Goal: Task Accomplishment & Management: Complete application form

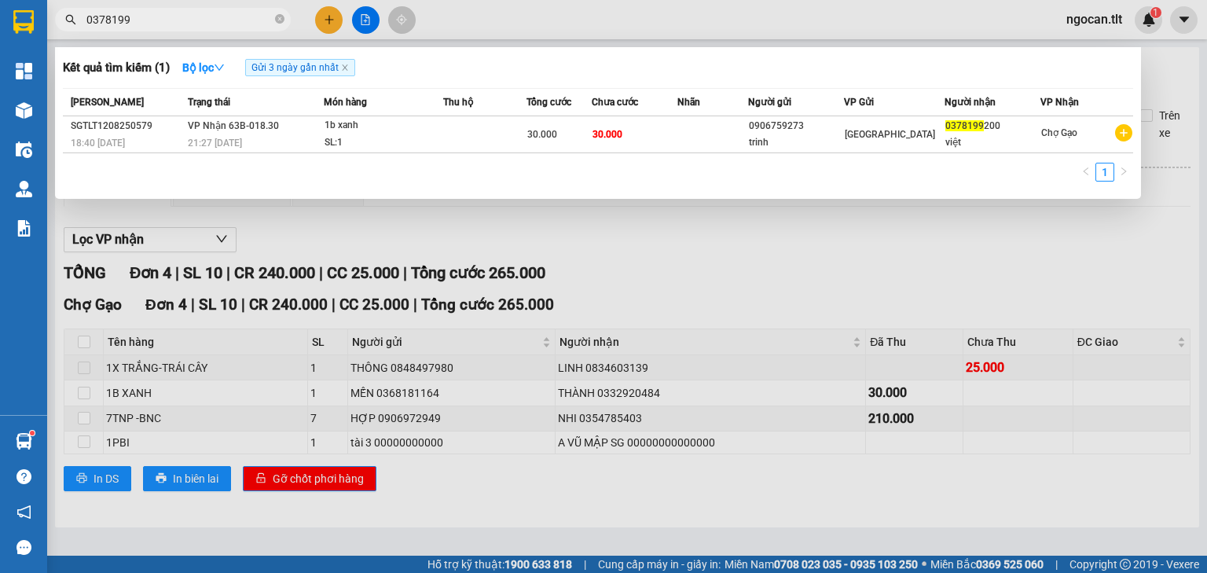
click at [21, 24] on section "Kết quả tìm kiếm ( 1 ) Bộ lọc Gửi 3 ngày gần nhất Mã ĐH Trạng thái Món hàng Thu…" at bounding box center [603, 286] width 1207 height 573
type input "608329"
click at [318, 20] on div at bounding box center [603, 286] width 1207 height 573
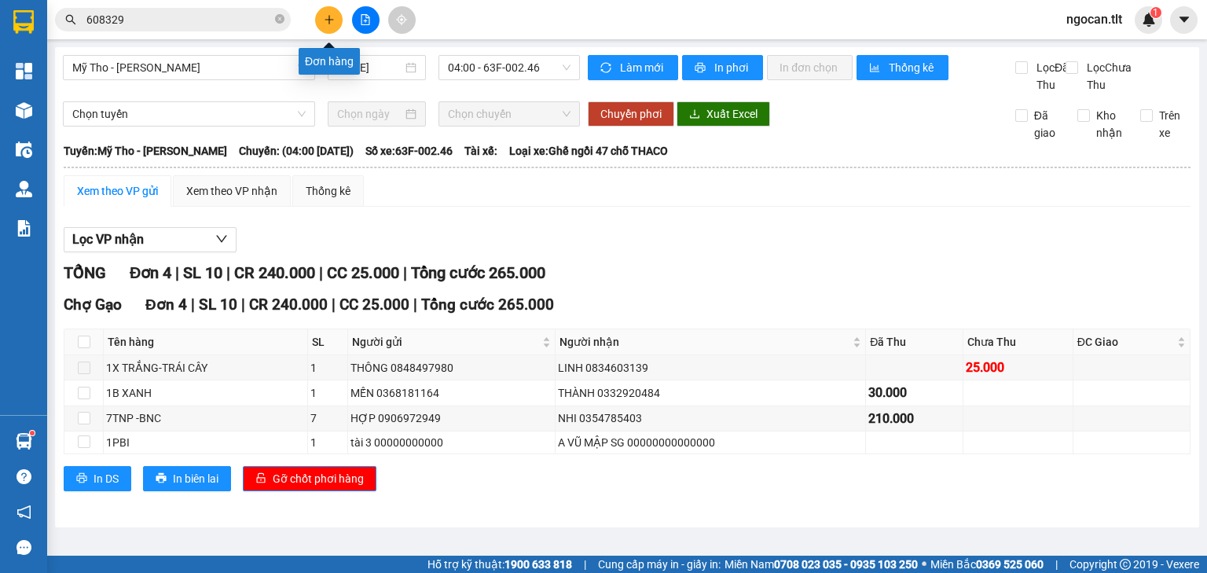
click at [318, 20] on button at bounding box center [328, 19] width 27 height 27
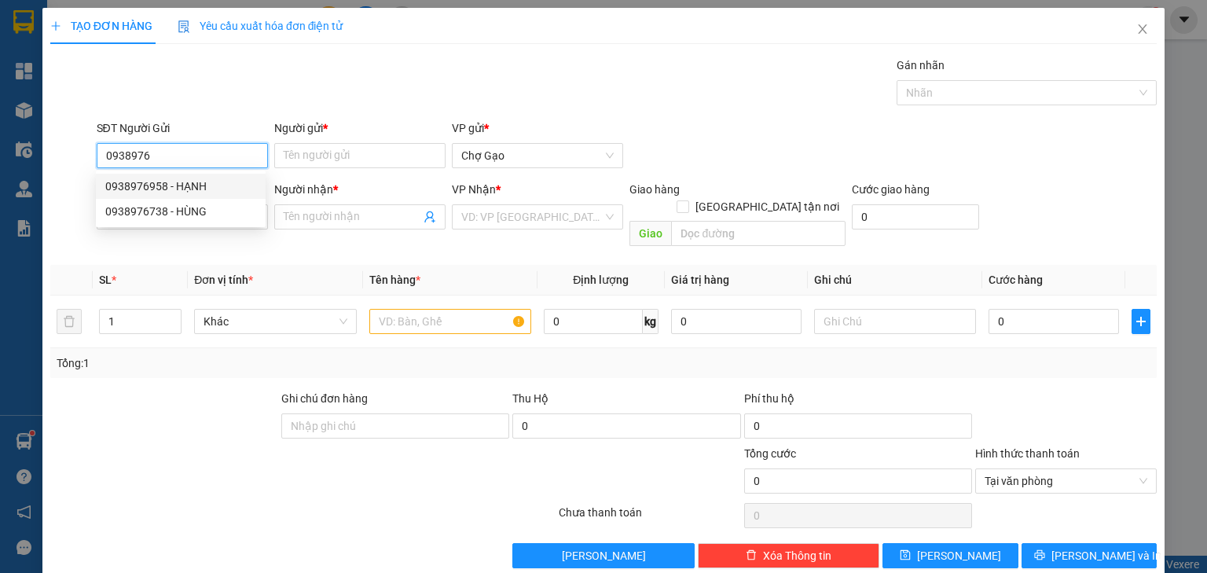
click at [196, 181] on div "0938976958 - HẠNH" at bounding box center [180, 186] width 151 height 17
type input "0938976958"
click at [193, 226] on input "SĐT Người Nhận *" at bounding box center [182, 216] width 171 height 25
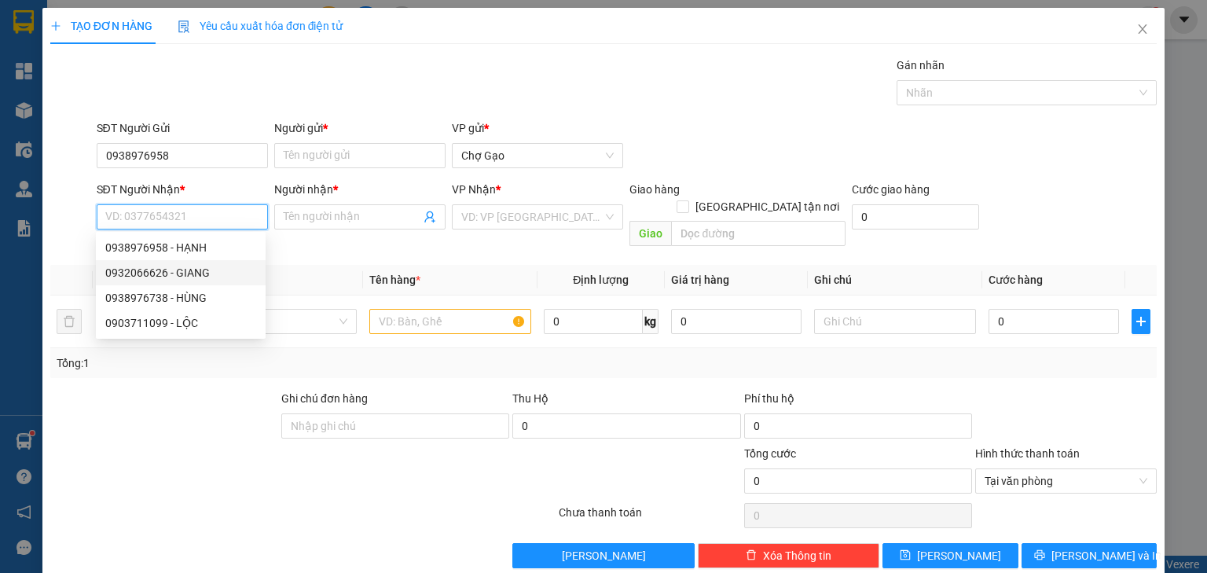
click at [200, 264] on div "0932066626 - GIANG" at bounding box center [180, 272] width 151 height 17
type input "0932066626"
type input "GIANG"
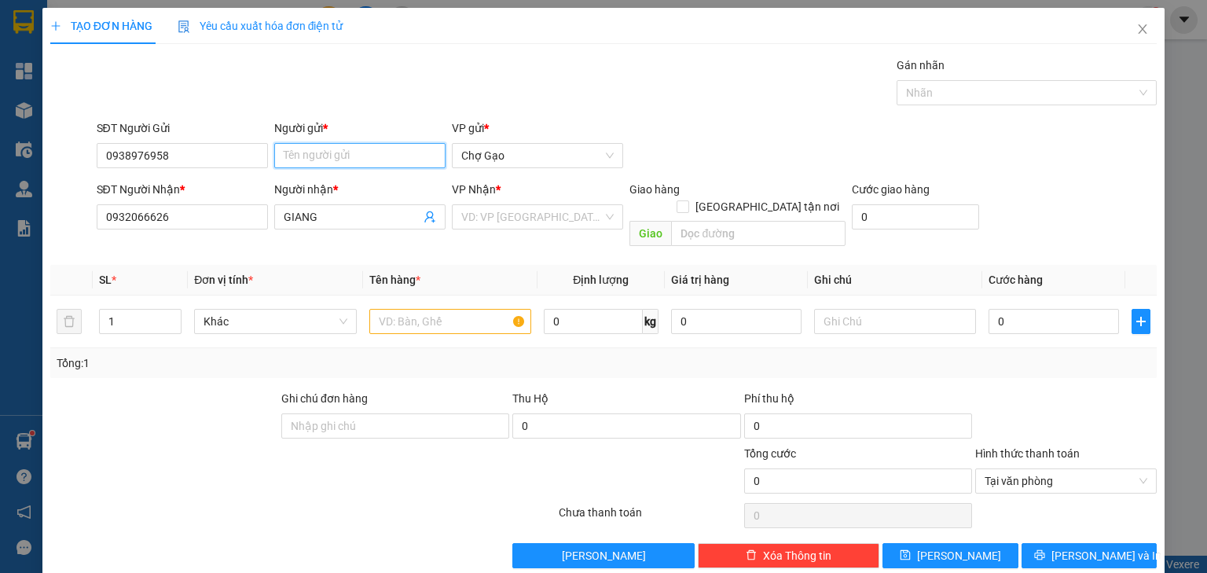
click at [278, 160] on input "Người gửi *" at bounding box center [359, 155] width 171 height 25
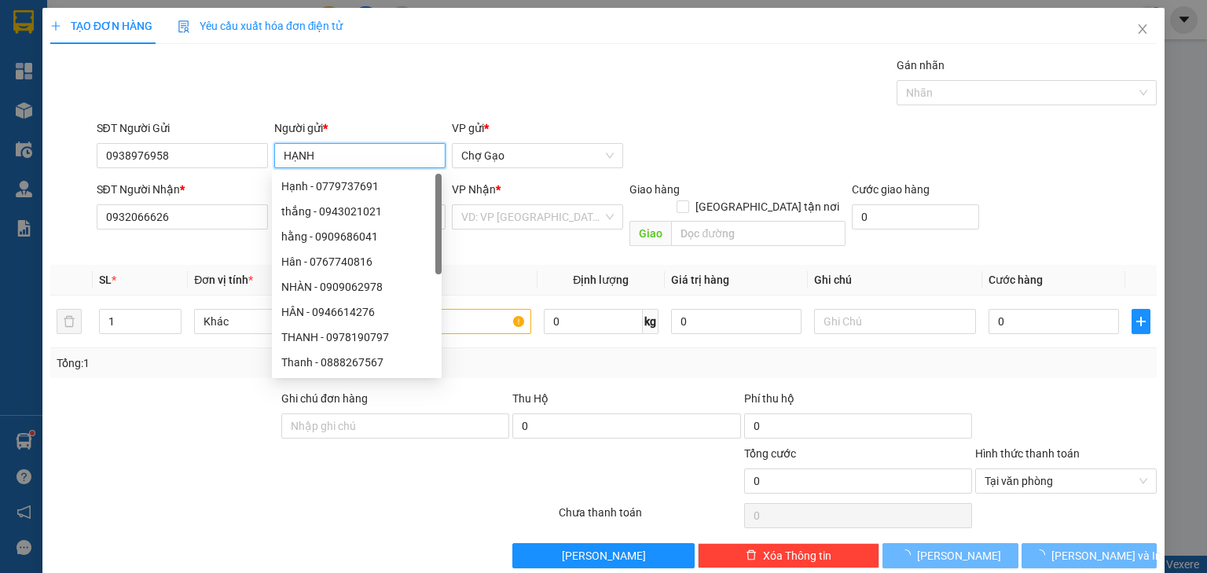
type input "HẠNH"
drag, startPoint x: 546, startPoint y: 196, endPoint x: 540, endPoint y: 208, distance: 13.4
click at [546, 197] on div "VP Nhận *" at bounding box center [537, 189] width 171 height 17
drag, startPoint x: 540, startPoint y: 209, endPoint x: 534, endPoint y: 220, distance: 12.3
click at [540, 211] on input "search" at bounding box center [531, 217] width 141 height 24
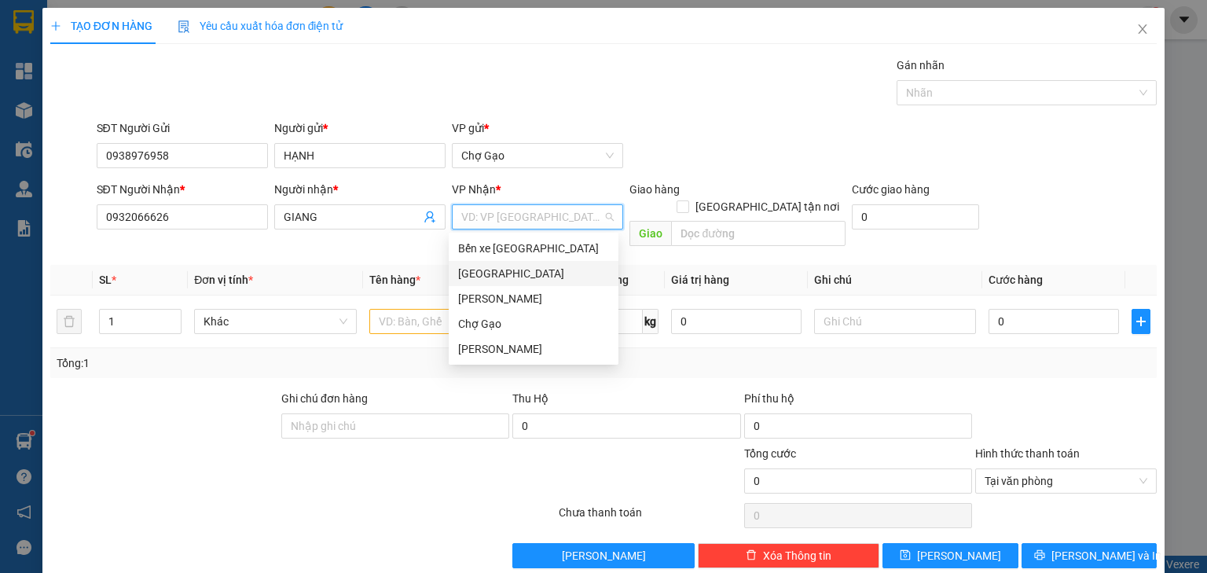
click at [503, 282] on div "[GEOGRAPHIC_DATA]" at bounding box center [534, 273] width 170 height 25
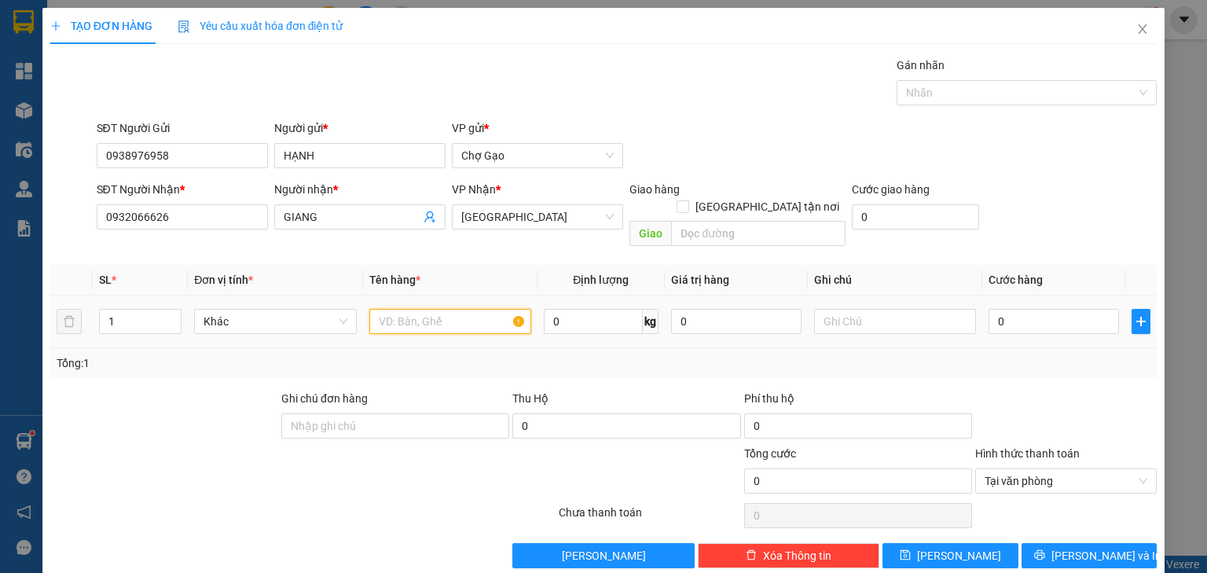
click at [431, 314] on input "text" at bounding box center [450, 321] width 162 height 25
type input "1R XANH"
click at [1024, 309] on input "0" at bounding box center [1053, 321] width 130 height 25
type input "4"
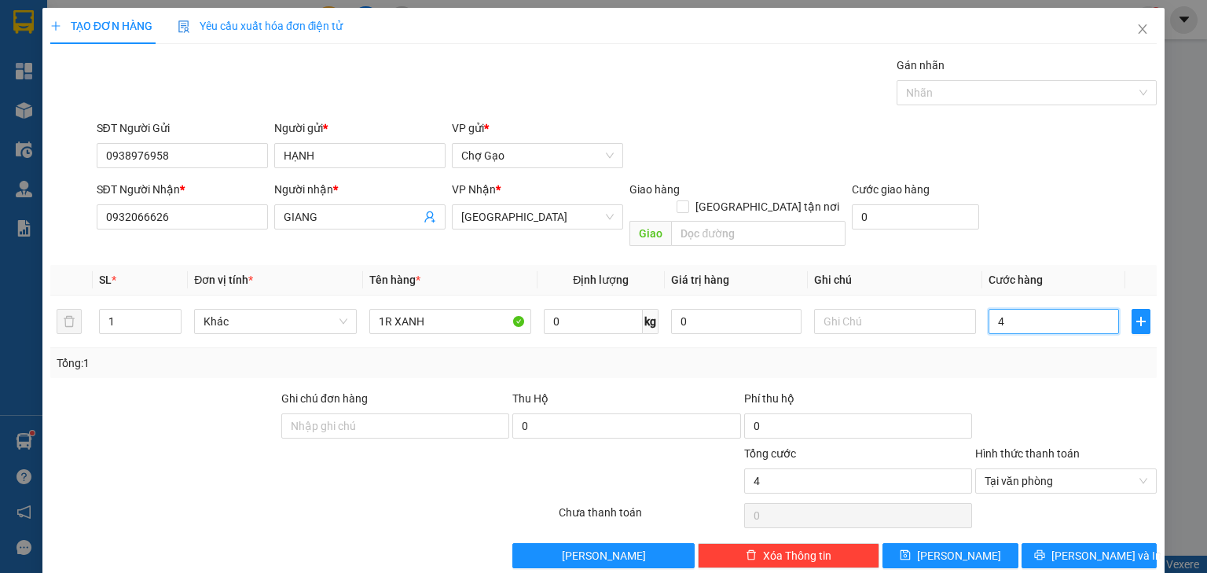
type input "40"
type input "40.000"
drag, startPoint x: 1088, startPoint y: 524, endPoint x: 1085, endPoint y: 533, distance: 9.9
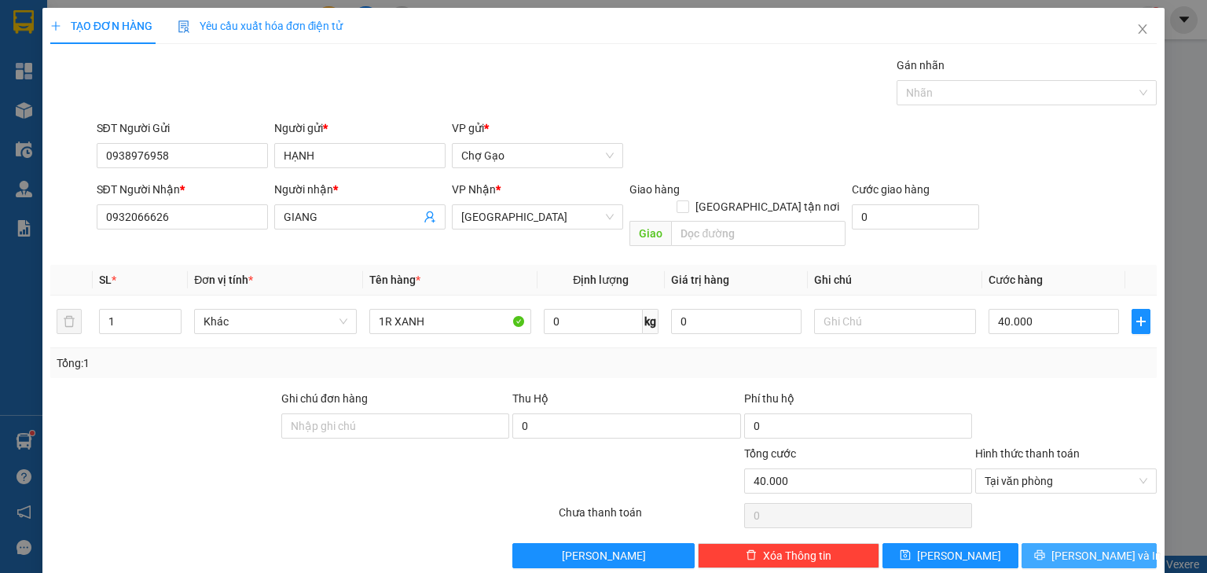
click at [1087, 530] on div "Transit Pickup Surcharge Ids Transit Deliver Surcharge Ids Transit Deliver Surc…" at bounding box center [603, 312] width 1106 height 511
click at [1085, 547] on span "[PERSON_NAME] và In" at bounding box center [1106, 555] width 110 height 17
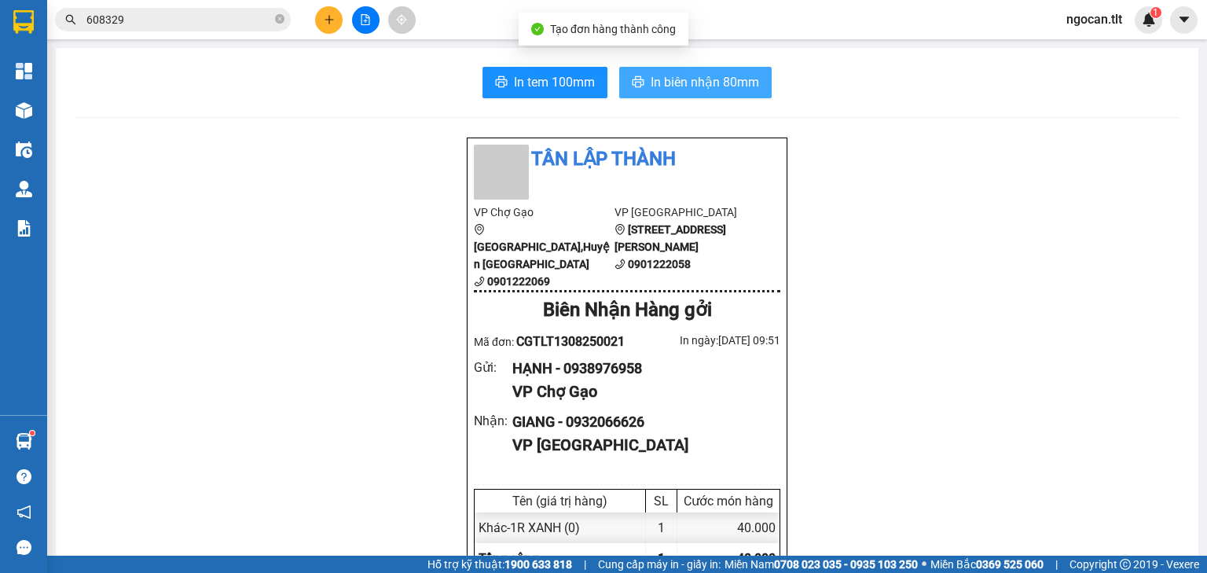
click at [733, 75] on span "In biên nhận 80mm" at bounding box center [705, 82] width 108 height 20
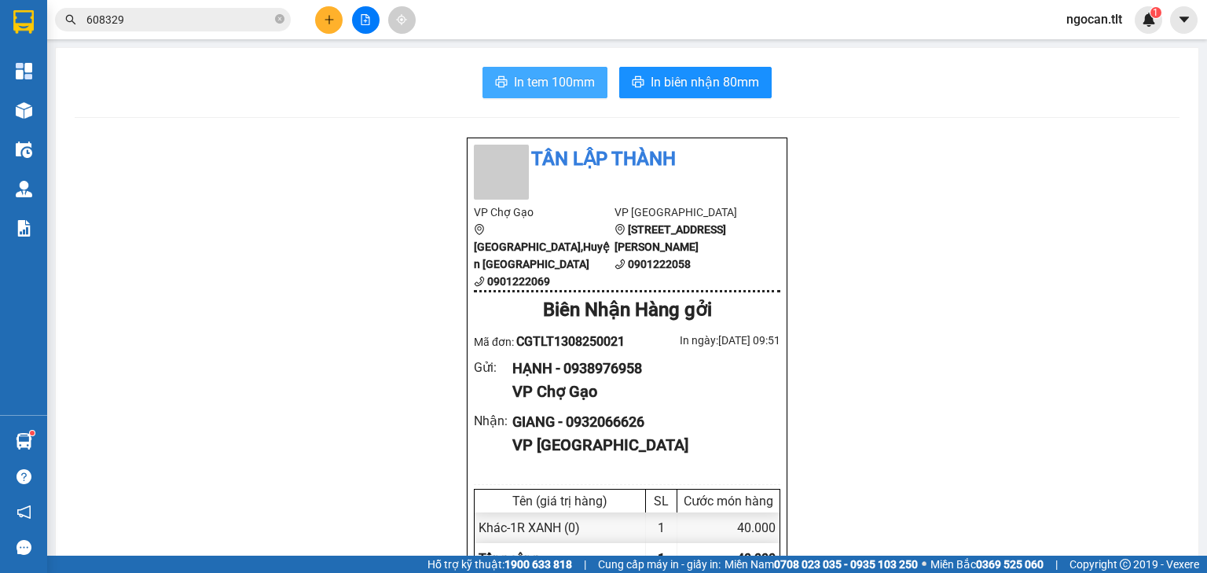
click at [541, 81] on span "In tem 100mm" at bounding box center [554, 82] width 81 height 20
click at [212, 16] on input "608329" at bounding box center [178, 19] width 185 height 17
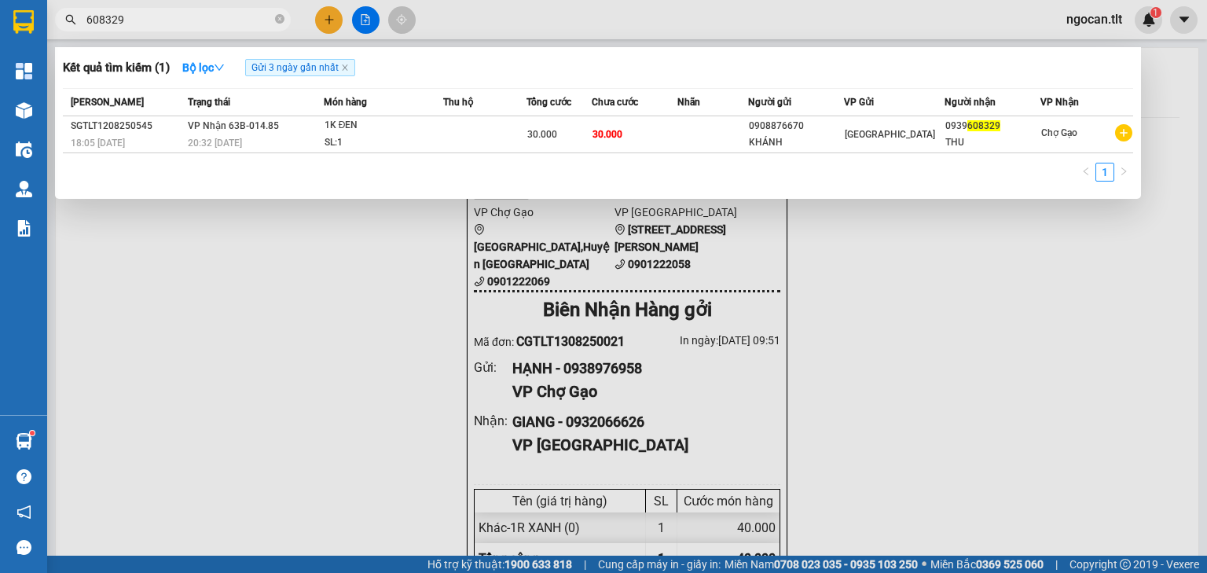
click at [211, 16] on input "608329" at bounding box center [178, 19] width 185 height 17
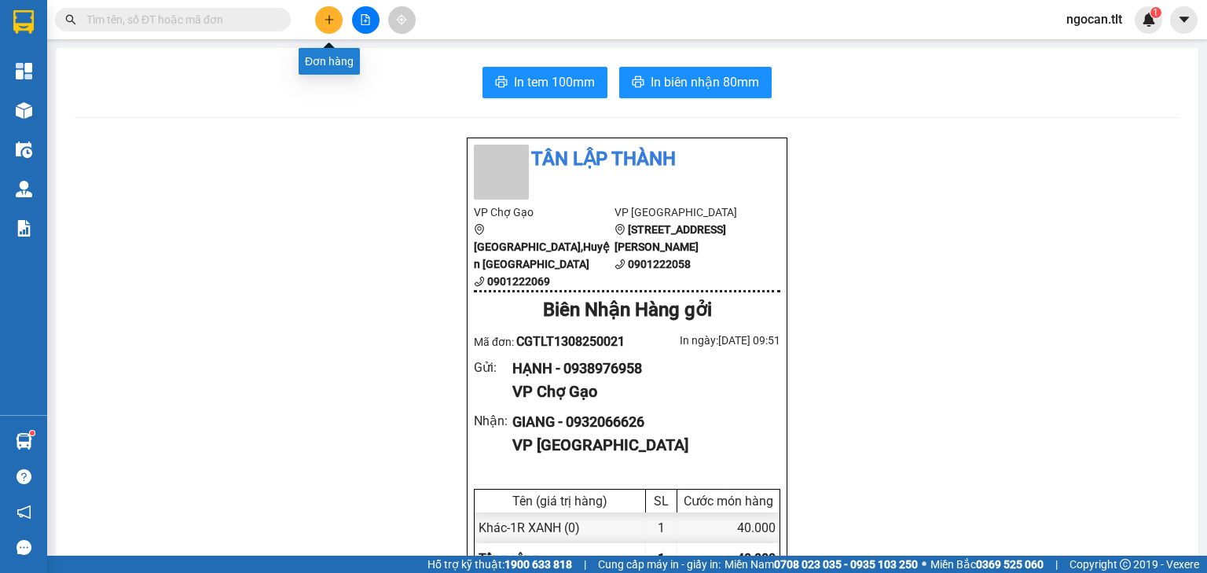
click at [319, 16] on button at bounding box center [328, 19] width 27 height 27
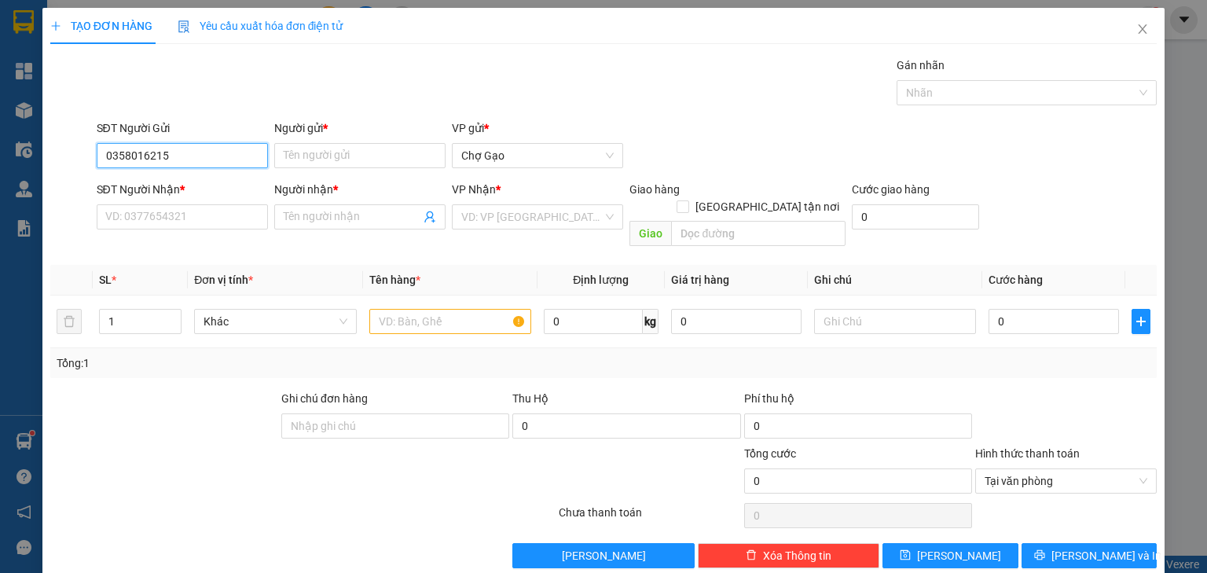
drag, startPoint x: 182, startPoint y: 149, endPoint x: 195, endPoint y: 145, distance: 13.4
click at [182, 148] on input "0358016215" at bounding box center [182, 155] width 171 height 25
type input "0358016215"
click at [343, 165] on input "Người gửi *" at bounding box center [359, 155] width 171 height 25
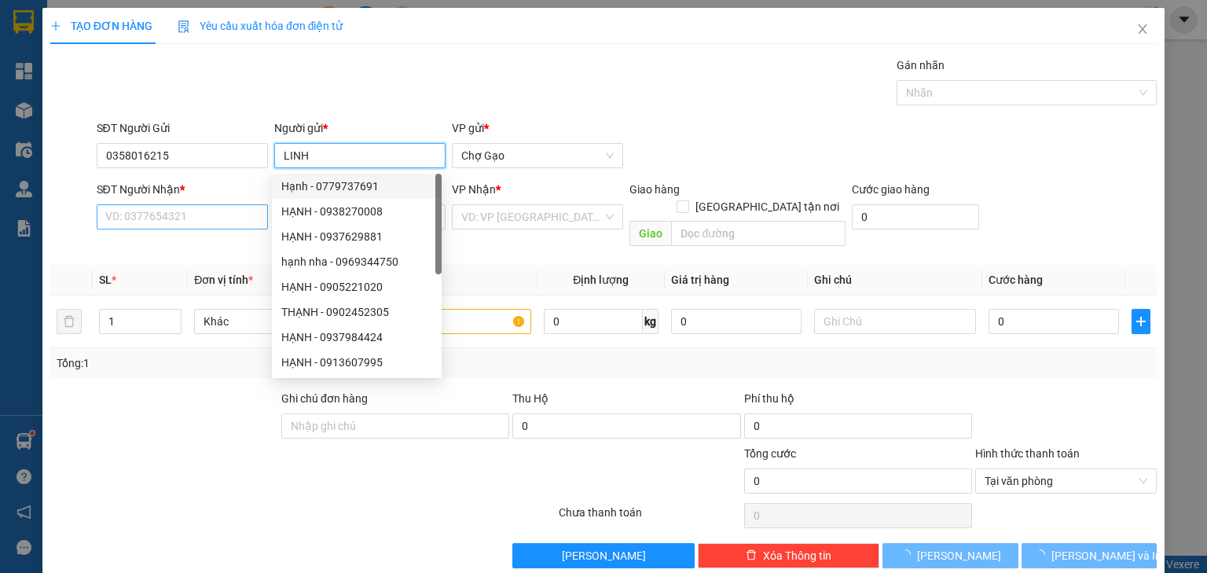
type input "LINH"
click at [233, 208] on input "SĐT Người Nhận *" at bounding box center [182, 216] width 171 height 25
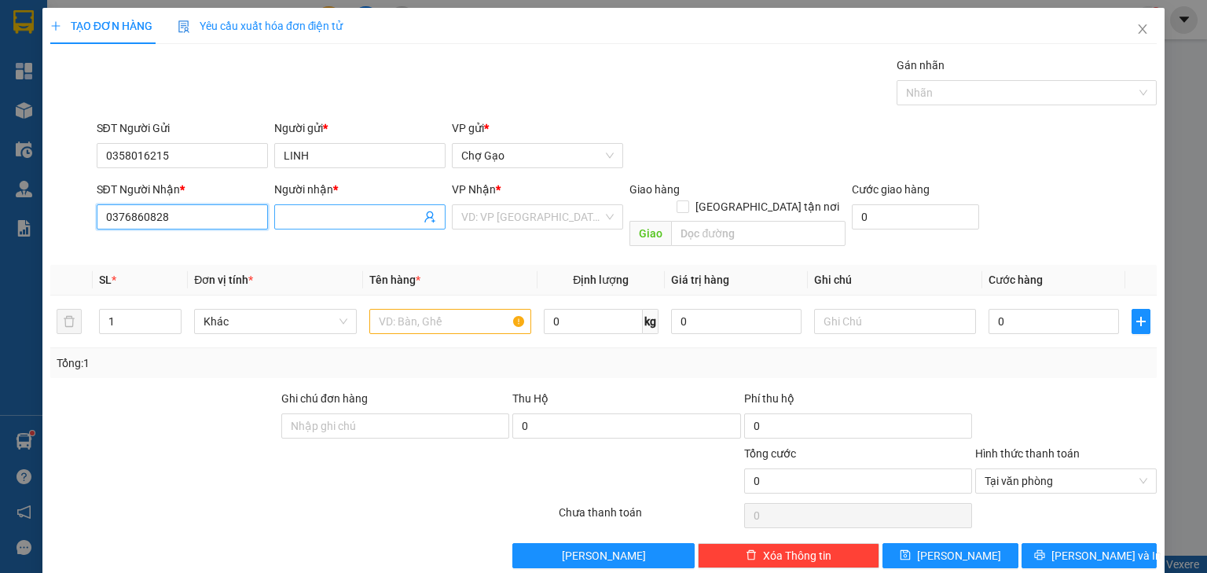
type input "0376860828"
click at [301, 210] on input "Người nhận *" at bounding box center [352, 216] width 137 height 17
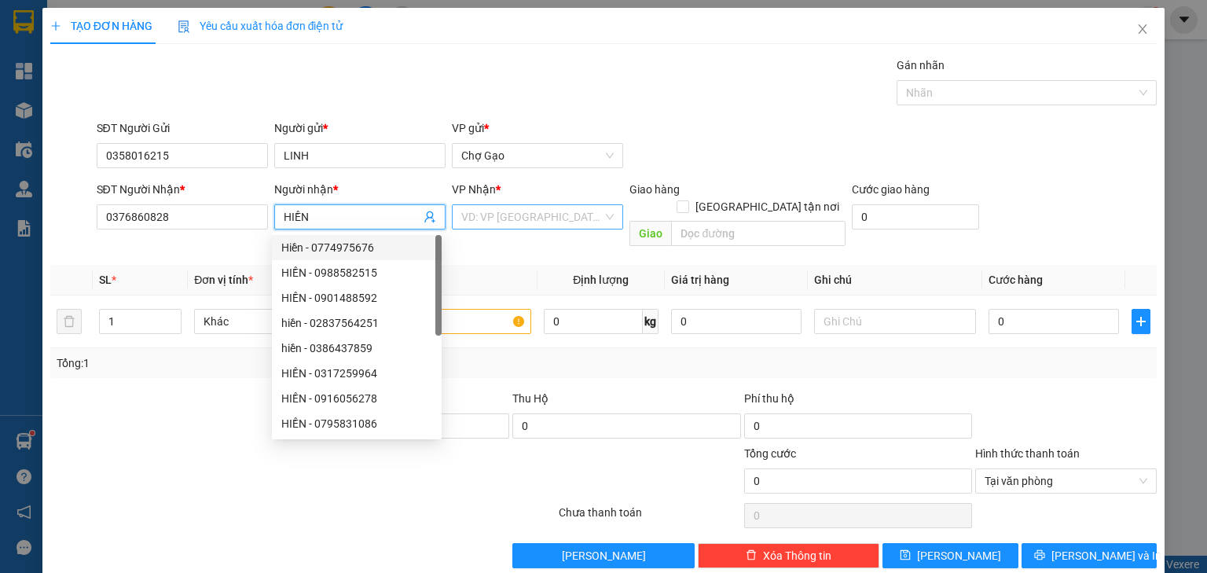
type input "HIỀN"
click at [494, 220] on input "search" at bounding box center [531, 217] width 141 height 24
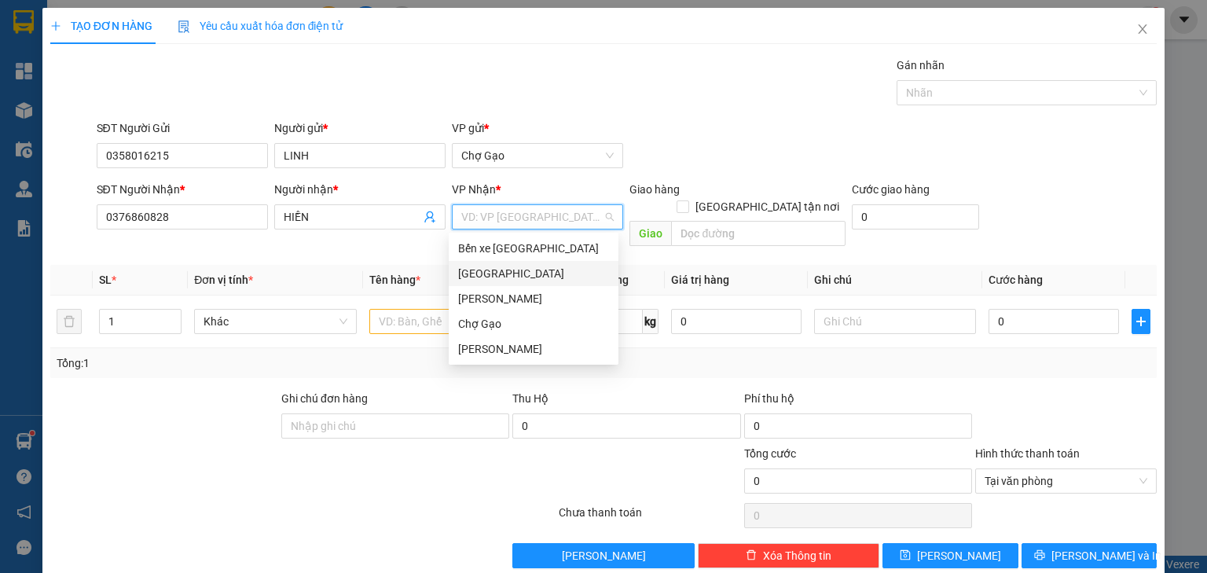
click at [486, 273] on div "[GEOGRAPHIC_DATA]" at bounding box center [533, 273] width 151 height 17
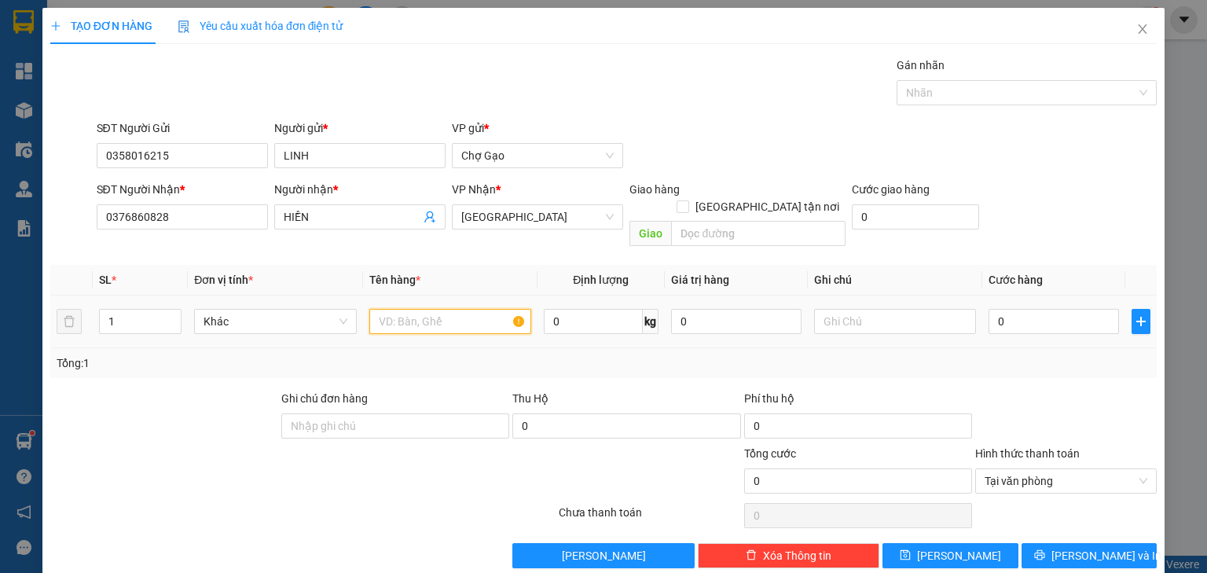
click at [412, 310] on input "text" at bounding box center [450, 321] width 162 height 25
type input "1K ĐEN"
click at [1034, 310] on input "0" at bounding box center [1053, 321] width 130 height 25
type input "2"
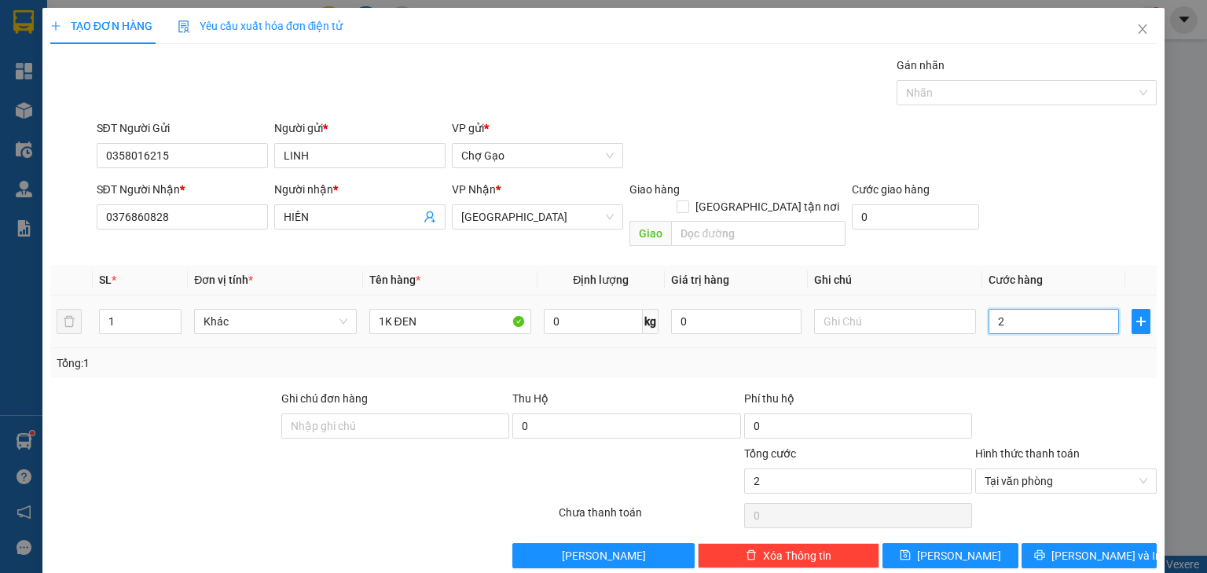
type input "25"
type input "25.000"
click at [1072, 547] on span "[PERSON_NAME] và In" at bounding box center [1106, 555] width 110 height 17
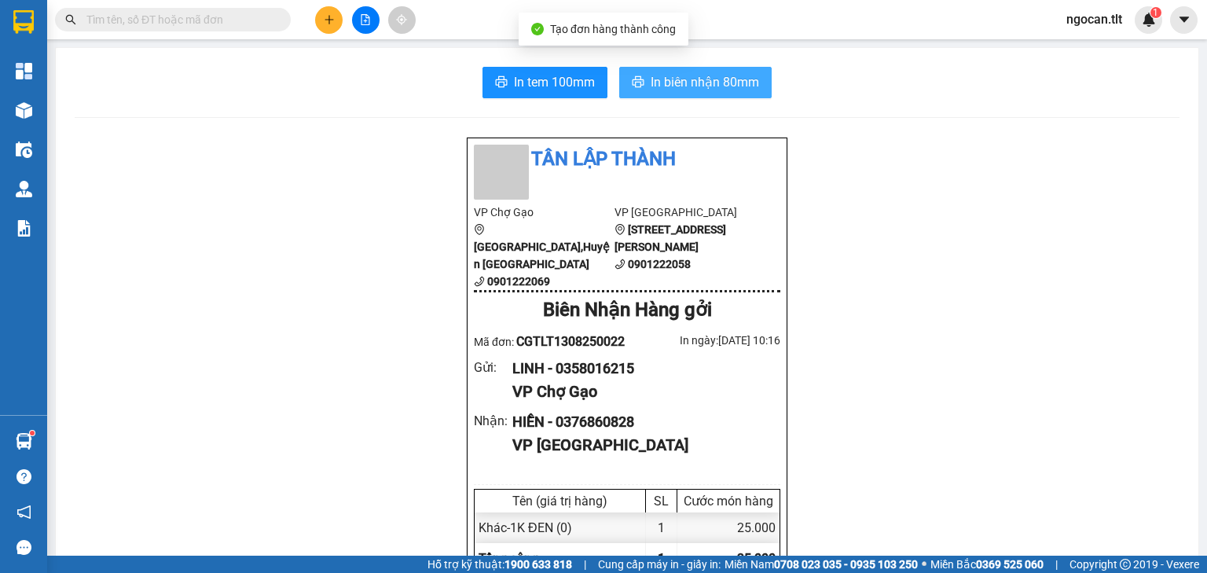
click at [710, 90] on span "In biên nhận 80mm" at bounding box center [705, 82] width 108 height 20
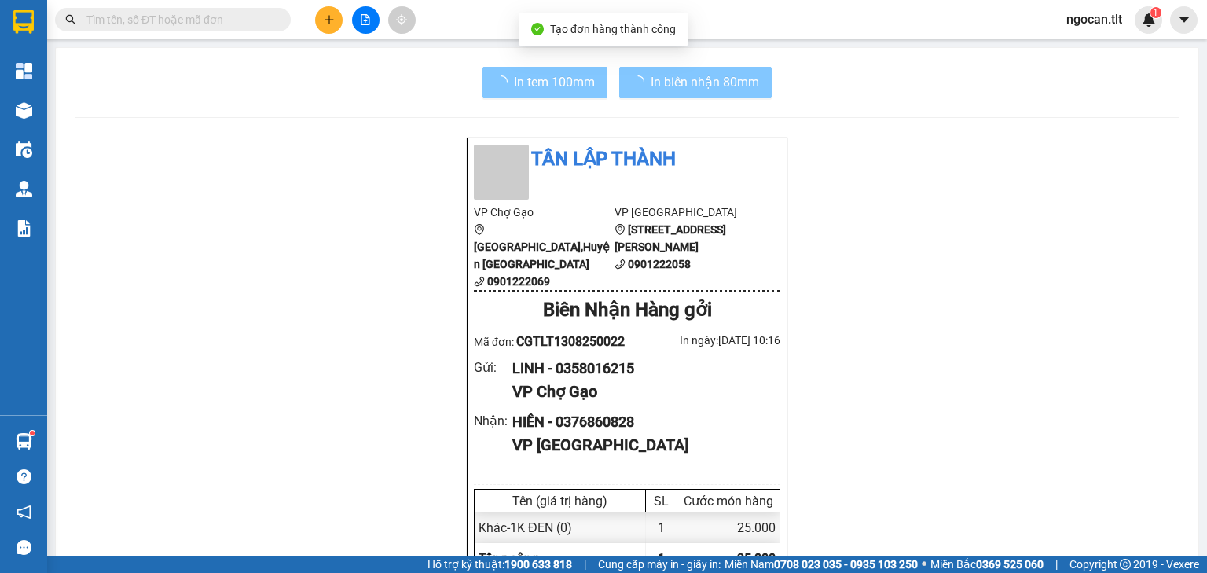
click at [572, 75] on span "In tem 100mm" at bounding box center [554, 82] width 81 height 20
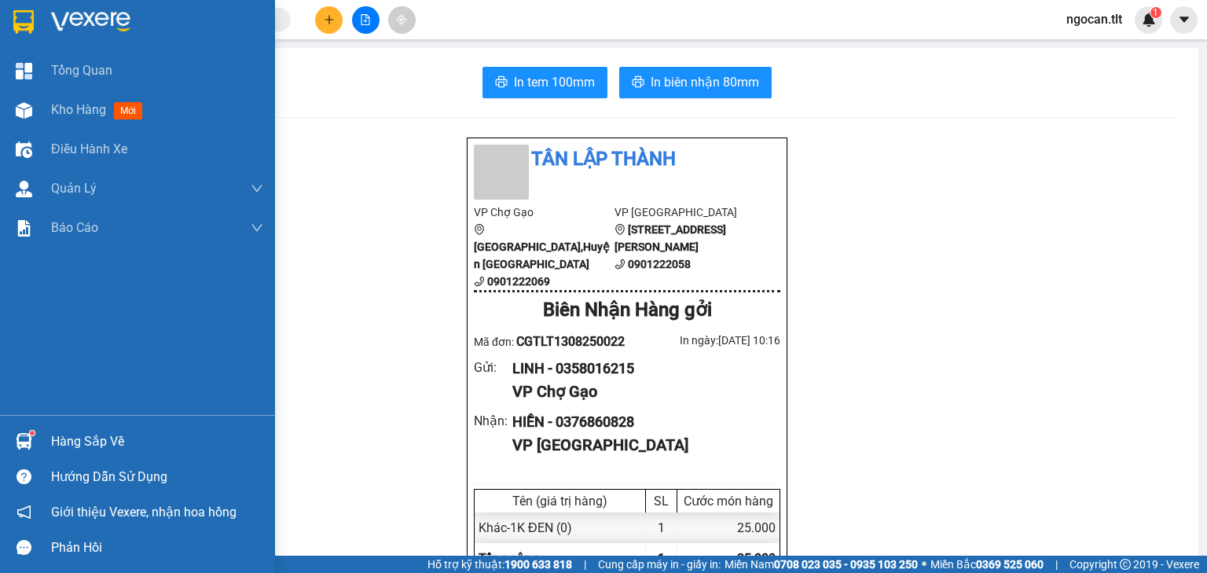
drag, startPoint x: 0, startPoint y: 11, endPoint x: 2, endPoint y: 0, distance: 11.2
click at [0, 13] on div at bounding box center [137, 25] width 275 height 51
